Goal: Information Seeking & Learning: Check status

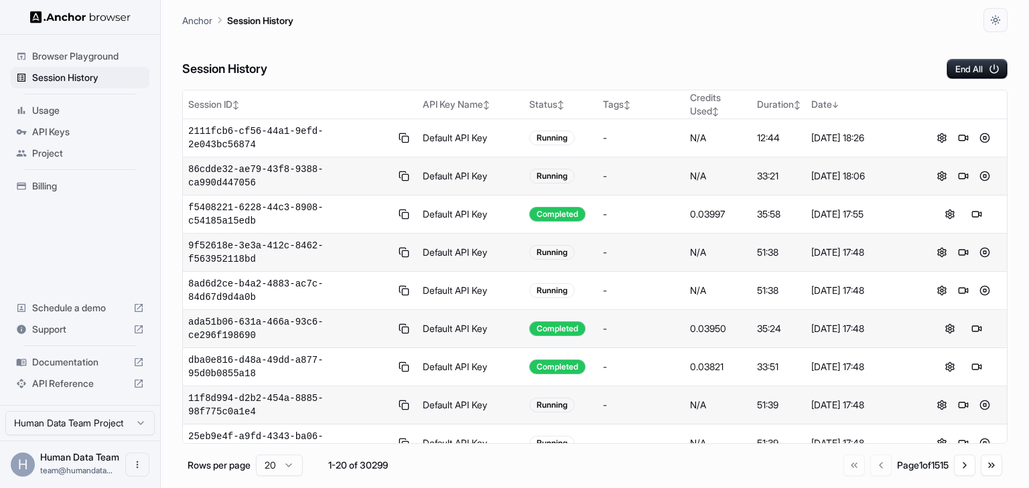
click at [498, 45] on div "Session History End All" at bounding box center [594, 55] width 825 height 47
click at [697, 10] on div "Anchor Session History" at bounding box center [594, 16] width 825 height 32
drag, startPoint x: 571, startPoint y: 64, endPoint x: 296, endPoint y: 1, distance: 282.6
click at [571, 64] on div "Session History End All" at bounding box center [594, 55] width 825 height 47
click at [573, 55] on div "Session History End All" at bounding box center [594, 55] width 825 height 47
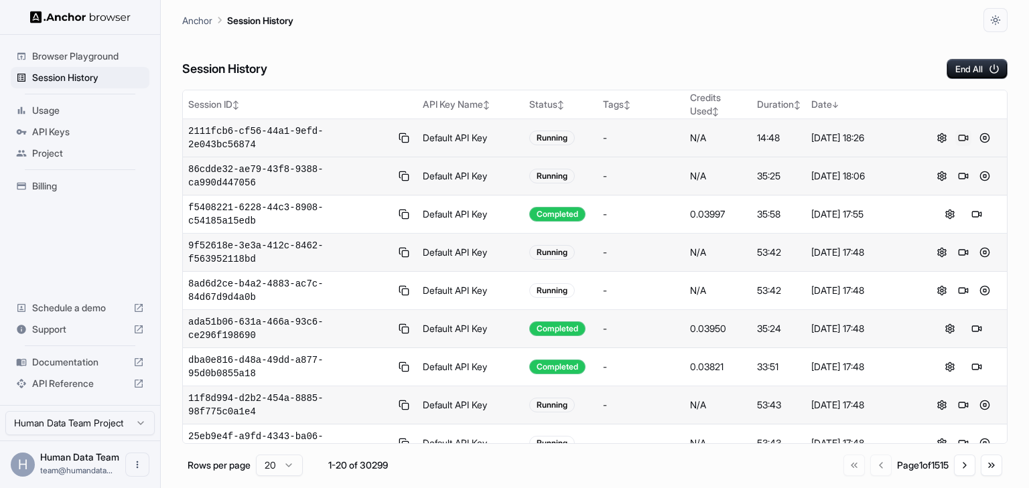
click at [958, 130] on button at bounding box center [963, 138] width 16 height 16
click at [677, 54] on div "Session History End All" at bounding box center [594, 55] width 825 height 47
click at [470, 42] on div "Session History End All" at bounding box center [594, 55] width 825 height 47
click at [385, 48] on div "Session History End All" at bounding box center [594, 55] width 825 height 47
click at [383, 49] on div "Session History End All" at bounding box center [594, 55] width 825 height 47
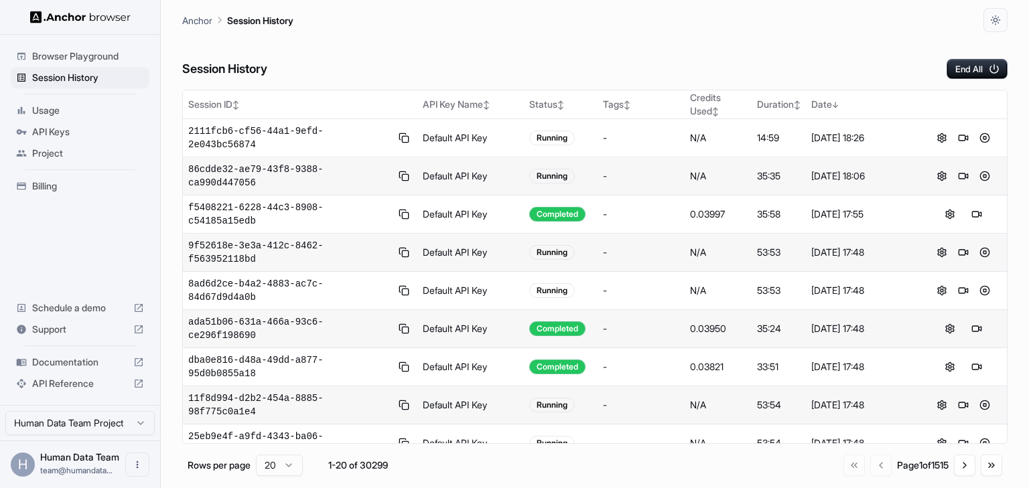
drag, startPoint x: 554, startPoint y: 15, endPoint x: 852, endPoint y: 3, distance: 298.4
click at [554, 15] on div "Anchor Session History" at bounding box center [594, 16] width 825 height 32
click at [868, 8] on div "Anchor Session History" at bounding box center [594, 16] width 825 height 32
click at [716, 33] on div "Session History End All" at bounding box center [594, 55] width 825 height 47
click at [521, 39] on div "Session History End All" at bounding box center [594, 55] width 825 height 47
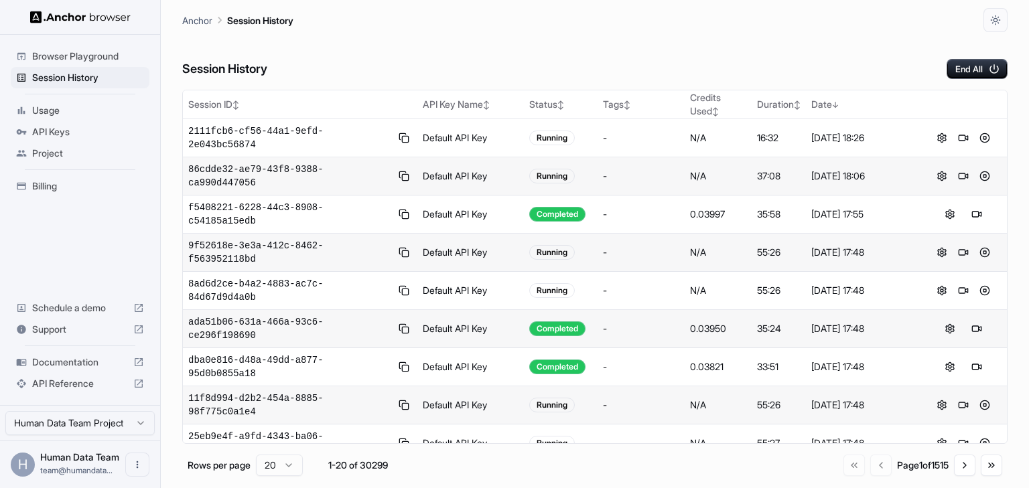
click at [494, 31] on div "Anchor Session History" at bounding box center [594, 16] width 825 height 32
click at [633, 40] on div "Session History End All" at bounding box center [594, 55] width 825 height 47
click at [589, 42] on div "Session History End All" at bounding box center [594, 55] width 825 height 47
click at [582, 46] on div "Session History End All" at bounding box center [594, 55] width 825 height 47
click at [588, 53] on div "Session History End All" at bounding box center [594, 55] width 825 height 47
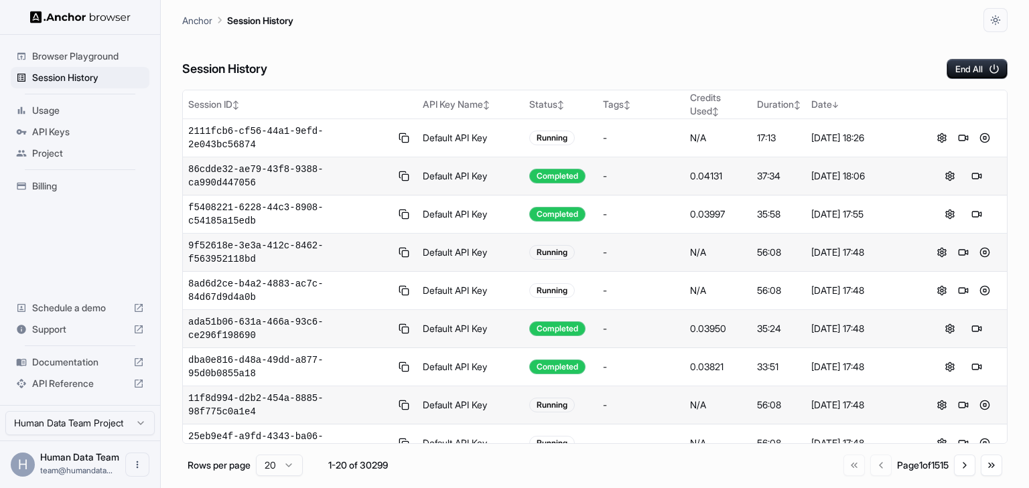
click at [543, 50] on div "Session History End All" at bounding box center [594, 55] width 825 height 47
click at [528, 56] on div "Session History End All" at bounding box center [594, 55] width 825 height 47
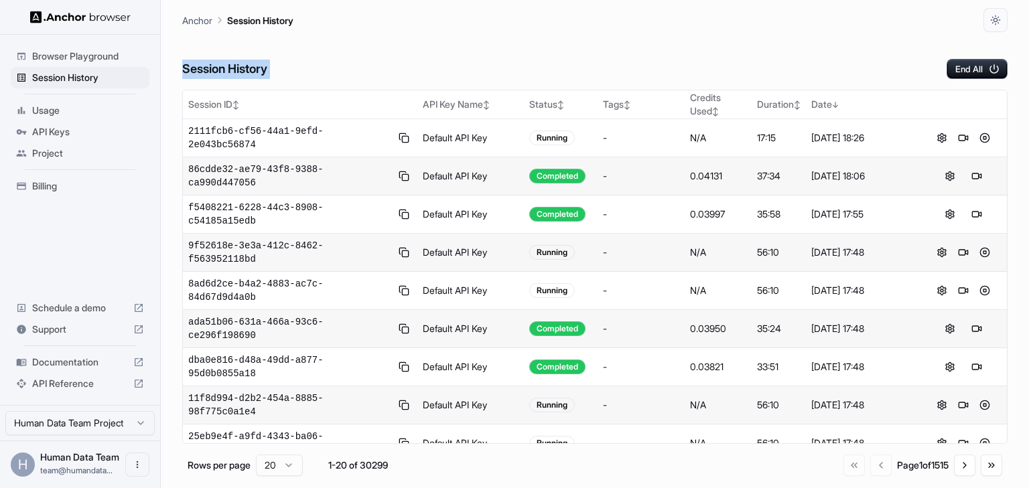
click at [497, 62] on div "Session History End All" at bounding box center [594, 55] width 825 height 47
click at [974, 168] on button at bounding box center [977, 176] width 16 height 16
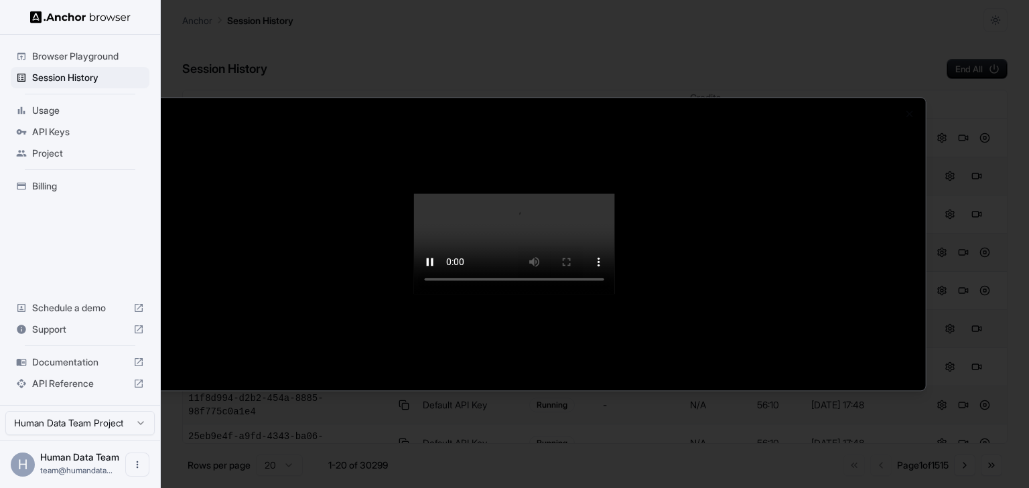
click at [414, 294] on video at bounding box center [514, 244] width 201 height 100
click at [469, 30] on div at bounding box center [514, 244] width 1029 height 488
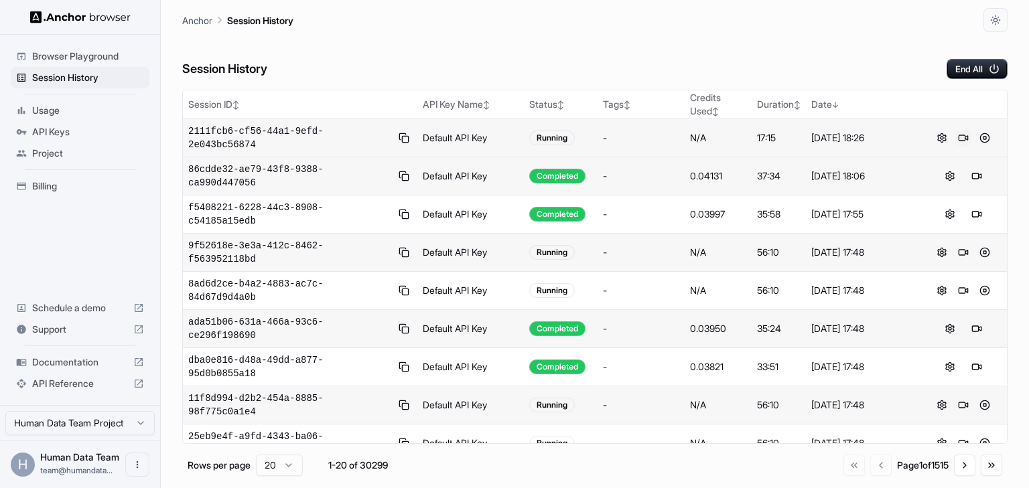
click at [960, 130] on button at bounding box center [963, 138] width 16 height 16
click at [977, 131] on button at bounding box center [985, 138] width 16 height 16
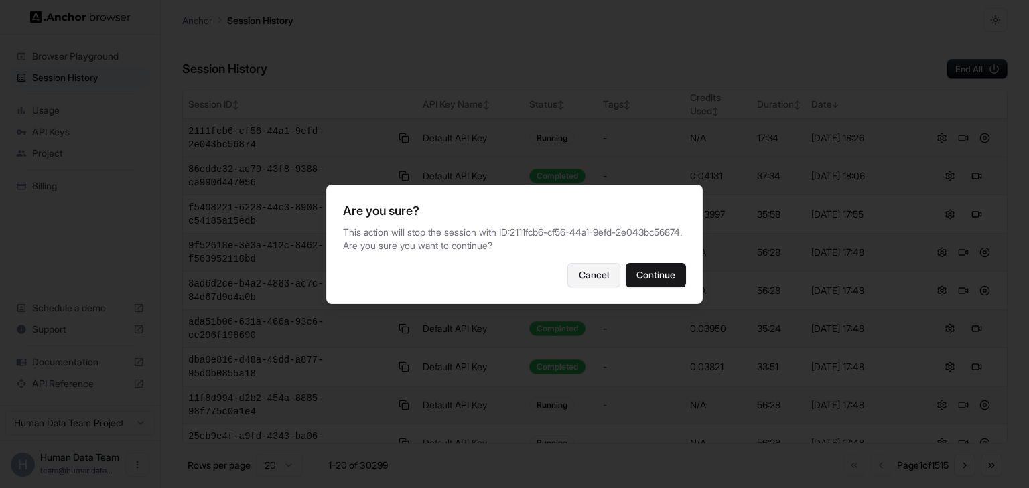
click at [592, 271] on button "Cancel" at bounding box center [593, 275] width 53 height 24
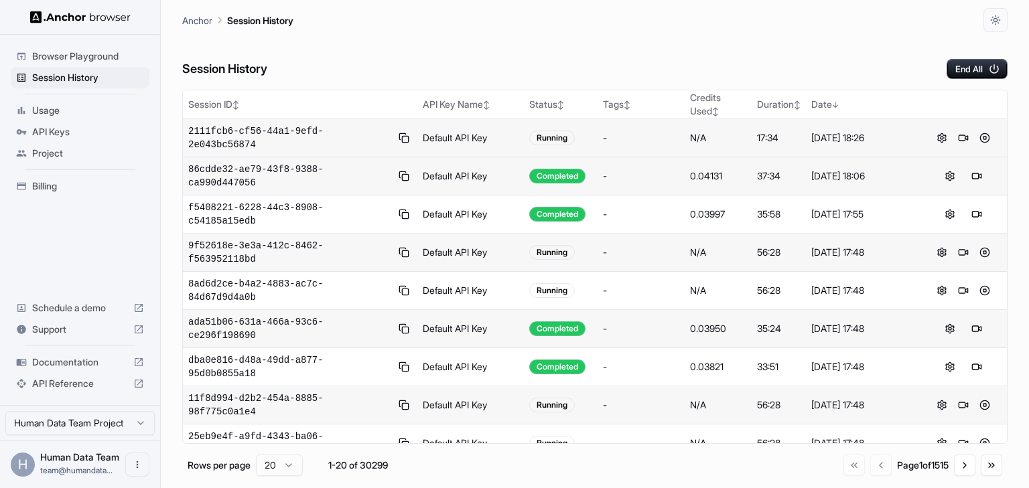
click at [870, 68] on div "Session History End All" at bounding box center [594, 55] width 825 height 47
click at [878, 131] on div "[DATE] 18:26" at bounding box center [862, 137] width 103 height 13
click at [865, 134] on div "[DATE] 18:26" at bounding box center [862, 137] width 103 height 13
click at [988, 130] on div at bounding box center [963, 138] width 76 height 16
click at [982, 130] on button at bounding box center [985, 138] width 16 height 16
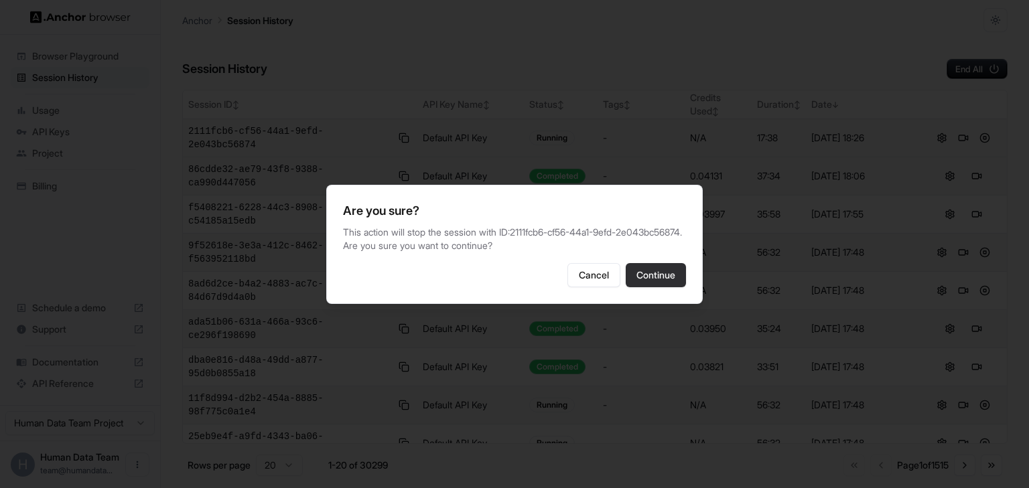
click at [664, 270] on button "Continue" at bounding box center [656, 275] width 60 height 24
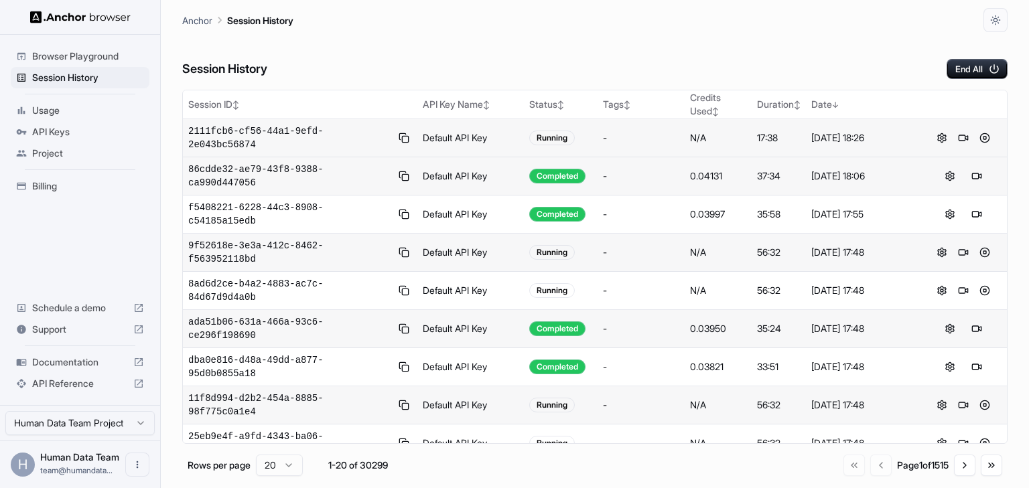
click at [931, 84] on div "Session History End All Session ID ↕ API Key Name ↕ Status ↕ Tags ↕ Credits Use…" at bounding box center [594, 260] width 825 height 456
click at [973, 131] on button at bounding box center [977, 138] width 16 height 16
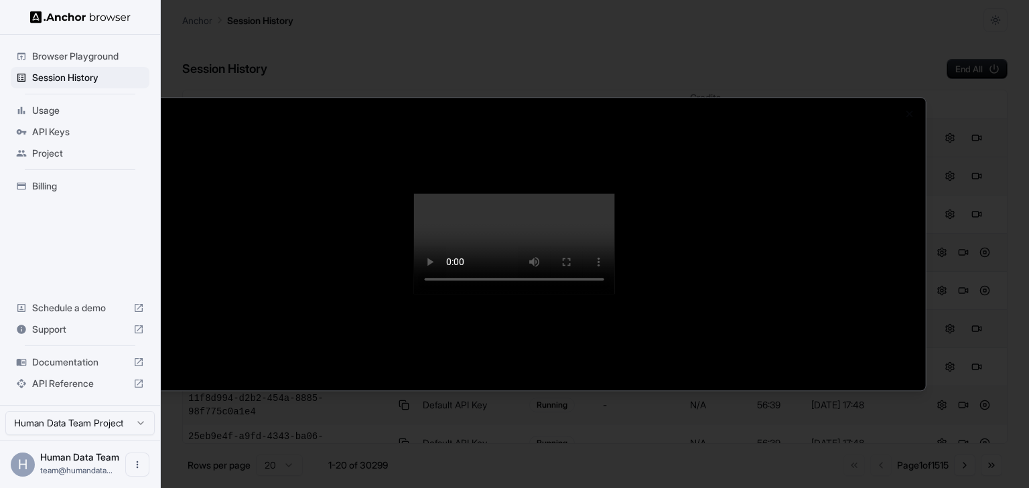
click at [594, 25] on div at bounding box center [514, 244] width 1029 height 488
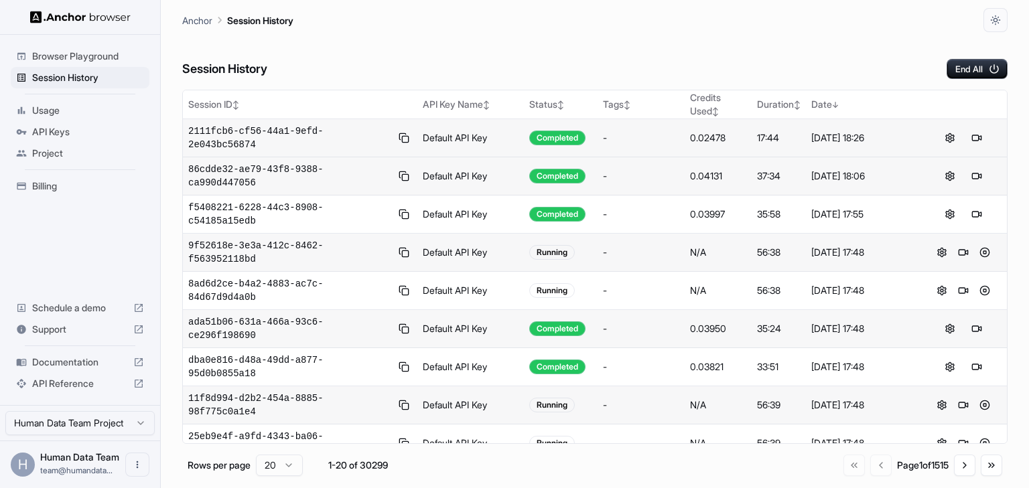
click at [691, 42] on div "Session History End All" at bounding box center [594, 55] width 825 height 47
click at [642, 37] on div "Session History End All" at bounding box center [594, 55] width 825 height 47
click at [447, 48] on div "Session History End All" at bounding box center [594, 55] width 825 height 47
click at [446, 48] on div "Session History End All" at bounding box center [594, 55] width 825 height 47
click at [475, 70] on div "Session History End All" at bounding box center [594, 55] width 825 height 47
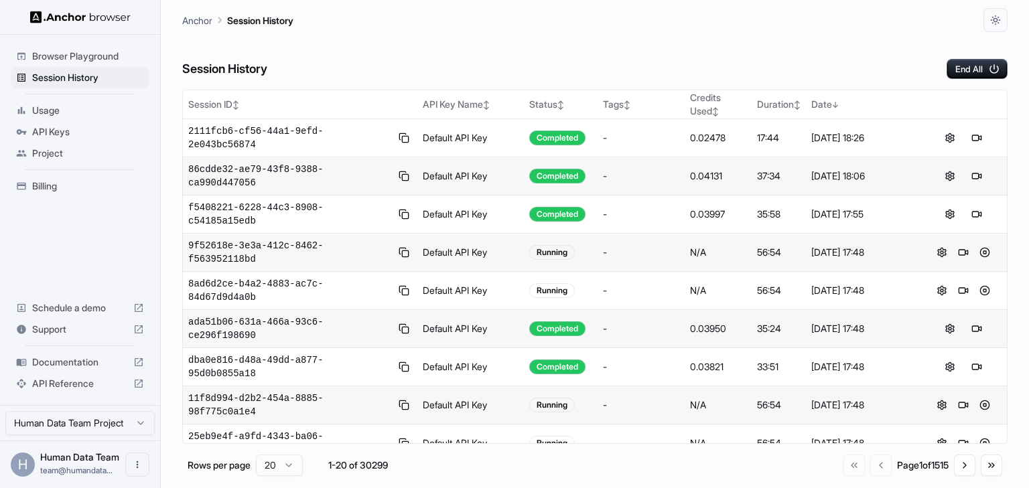
click at [770, 26] on div "Anchor Session History" at bounding box center [594, 16] width 825 height 32
